Goal: Task Accomplishment & Management: Manage account settings

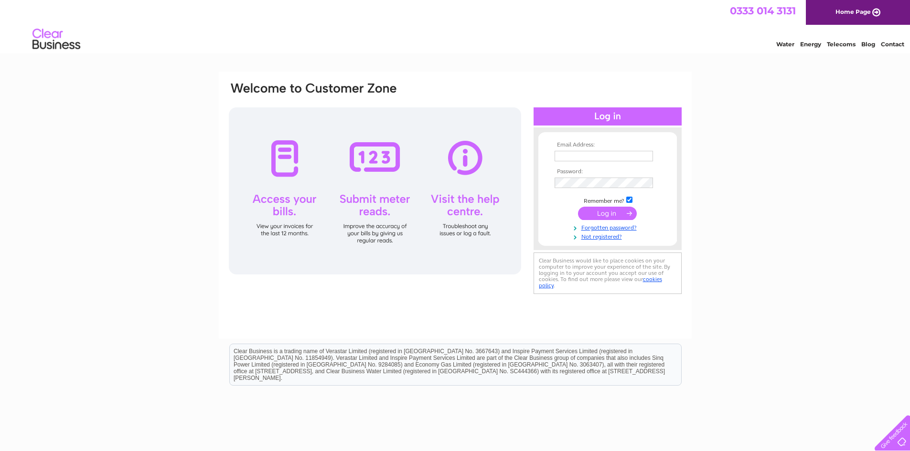
click at [588, 151] on input "text" at bounding box center [603, 156] width 98 height 11
type input "neil_64@hotmail.com"
click at [615, 213] on input "submit" at bounding box center [607, 213] width 59 height 13
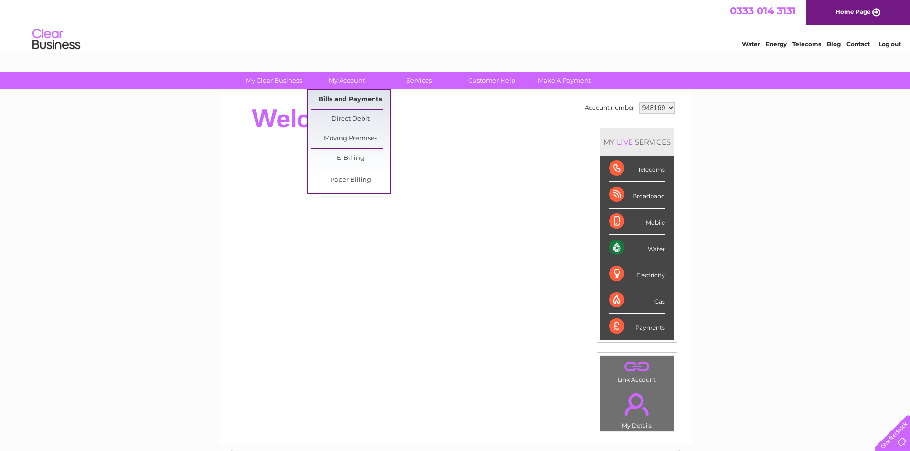
click at [352, 100] on link "Bills and Payments" at bounding box center [350, 99] width 79 height 19
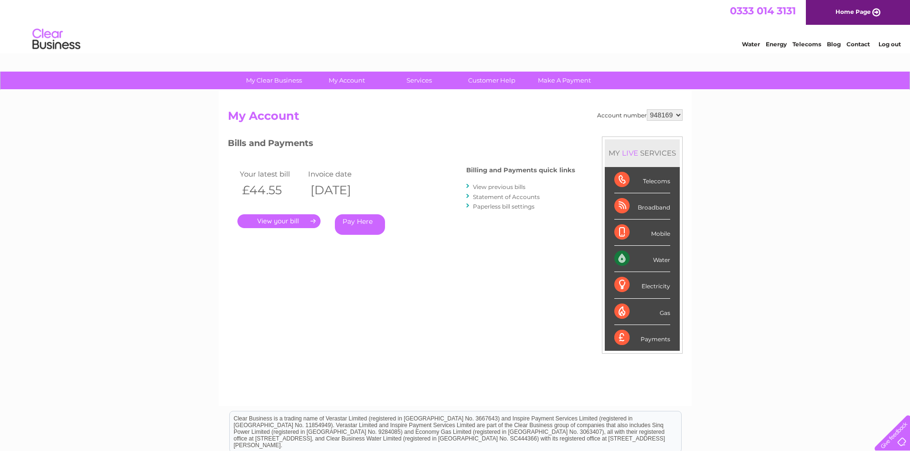
click at [282, 221] on link "." at bounding box center [278, 221] width 83 height 14
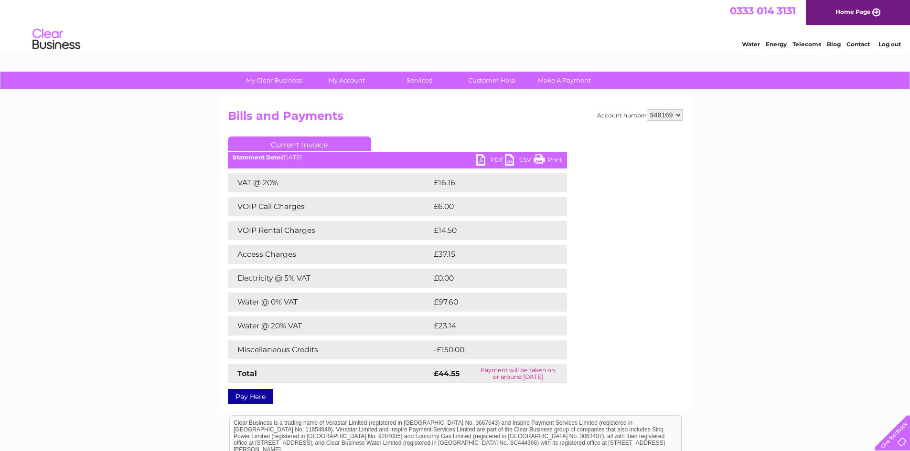
click at [482, 160] on link "PDF" at bounding box center [490, 161] width 29 height 14
